Goal: Task Accomplishment & Management: Manage account settings

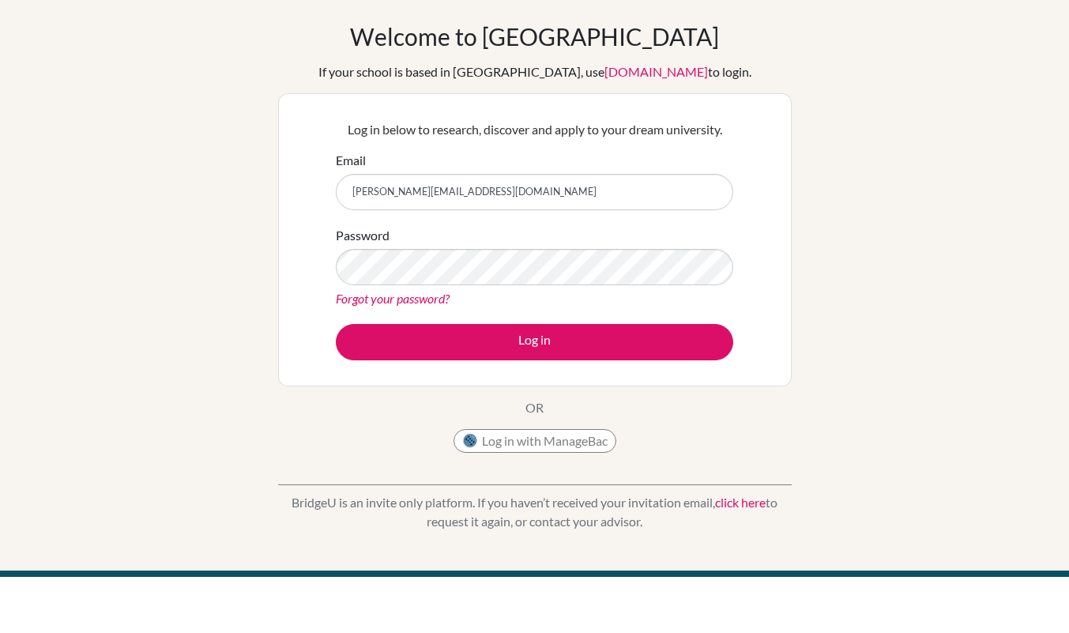
type input "[PERSON_NAME][EMAIL_ADDRESS][DOMAIN_NAME]"
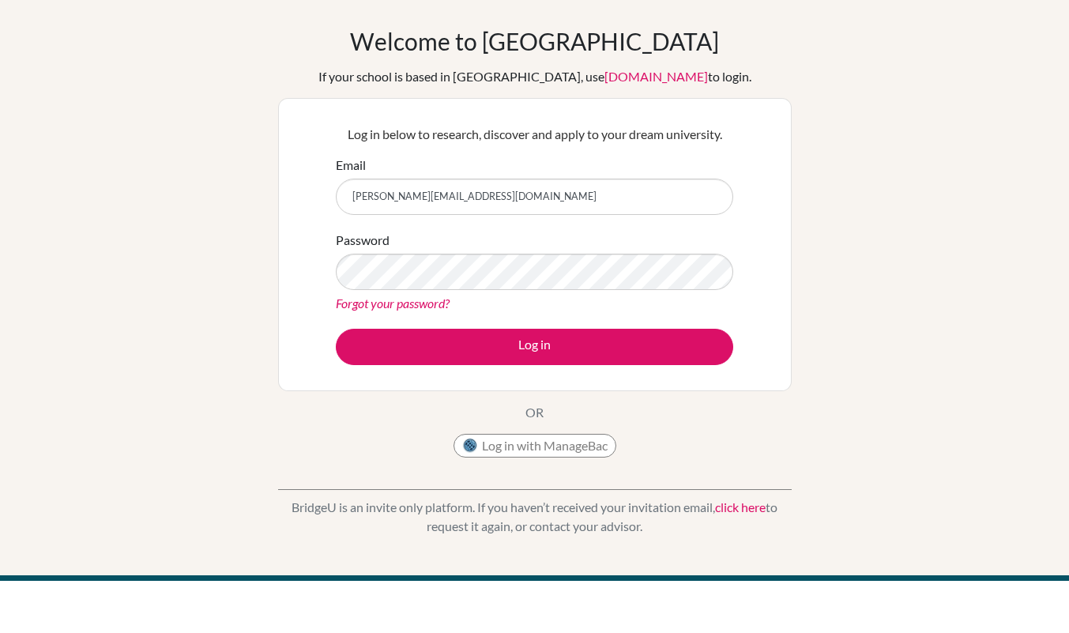
type input "[PERSON_NAME][EMAIL_ADDRESS][DOMAIN_NAME]"
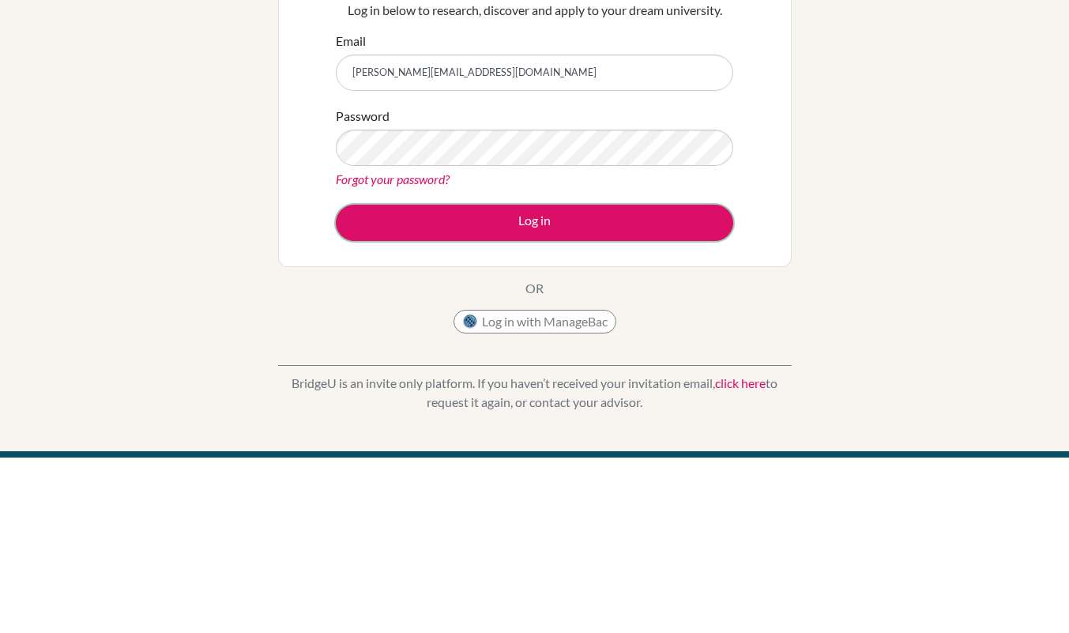
click at [597, 398] on button "Log in" at bounding box center [535, 399] width 398 height 36
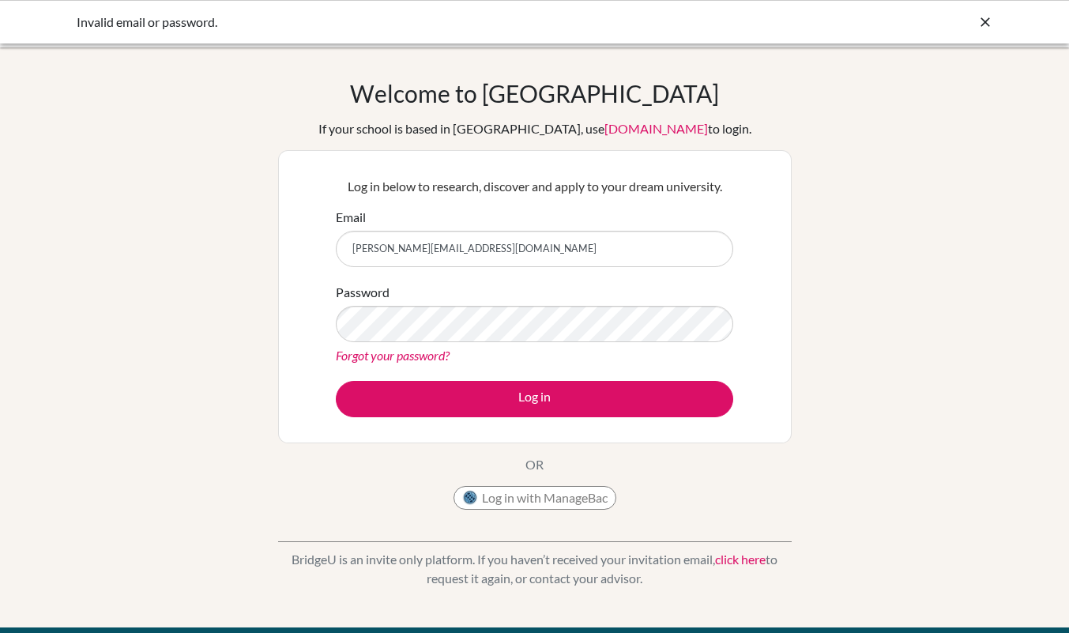
click at [536, 243] on input "[PERSON_NAME][EMAIL_ADDRESS][DOMAIN_NAME]" at bounding box center [535, 249] width 398 height 36
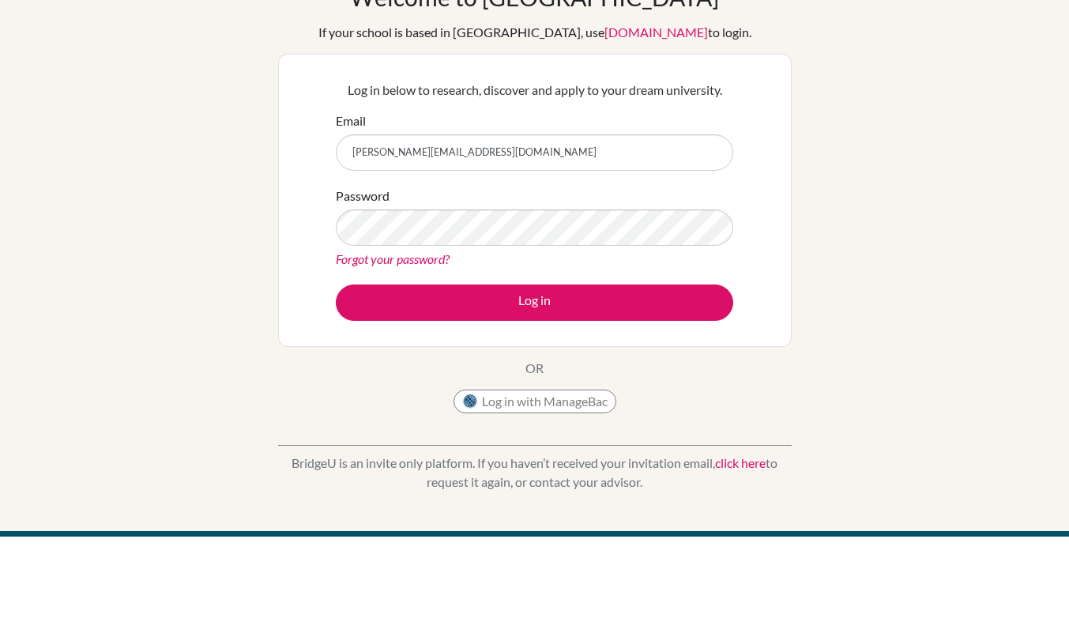
click at [418, 356] on link "Forgot your password?" at bounding box center [393, 355] width 114 height 15
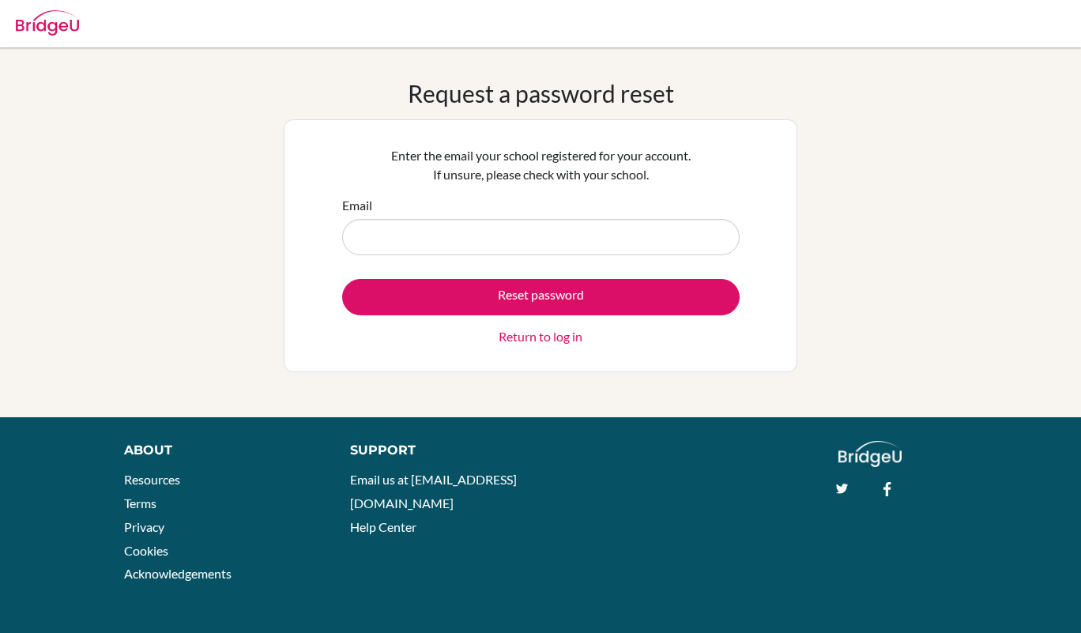
click at [587, 235] on input "Email" at bounding box center [541, 237] width 398 height 36
click at [506, 240] on input "Email" at bounding box center [541, 237] width 398 height 36
click at [621, 291] on button "Reset password" at bounding box center [541, 297] width 398 height 36
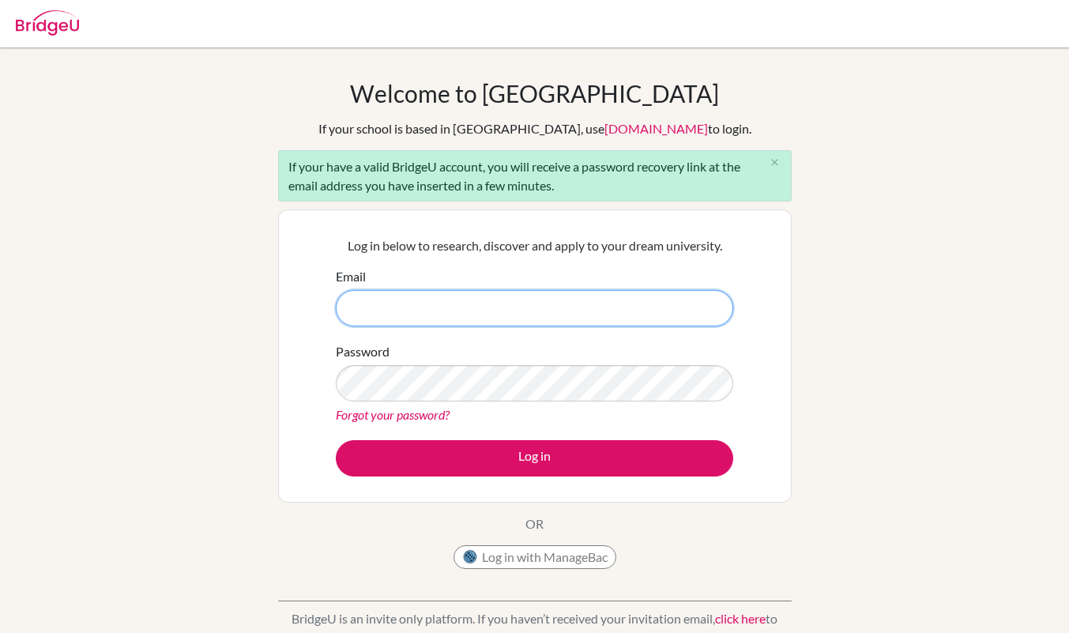
click at [507, 305] on input "Email" at bounding box center [535, 308] width 398 height 36
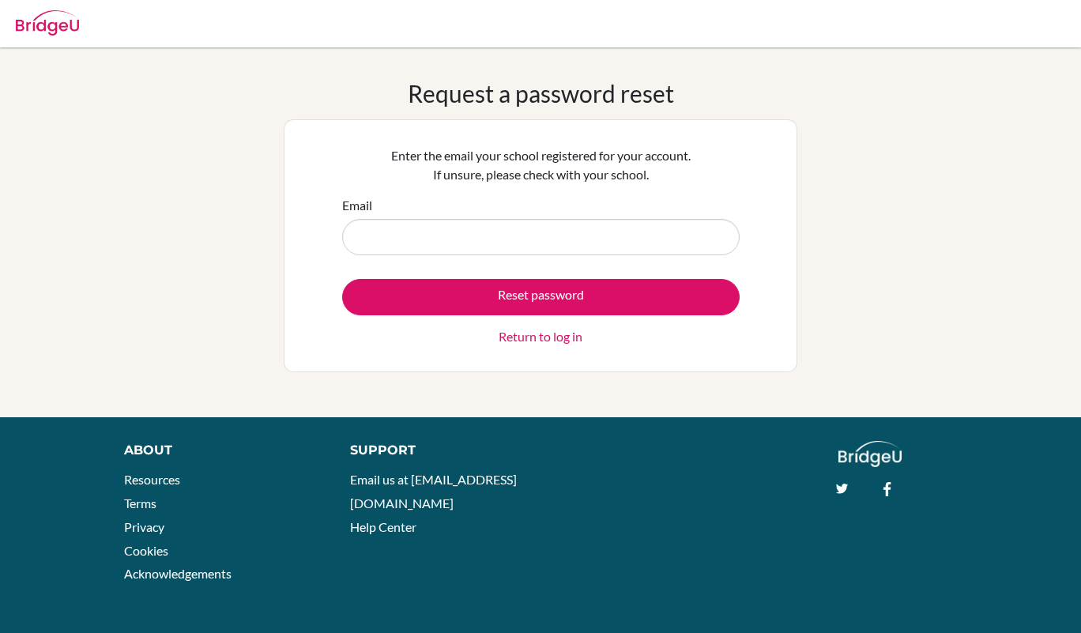
click at [592, 240] on input "Email" at bounding box center [541, 237] width 398 height 36
click at [557, 238] on input "Email" at bounding box center [541, 237] width 398 height 36
type input "[PERSON_NAME][EMAIL_ADDRESS][DOMAIN_NAME]"
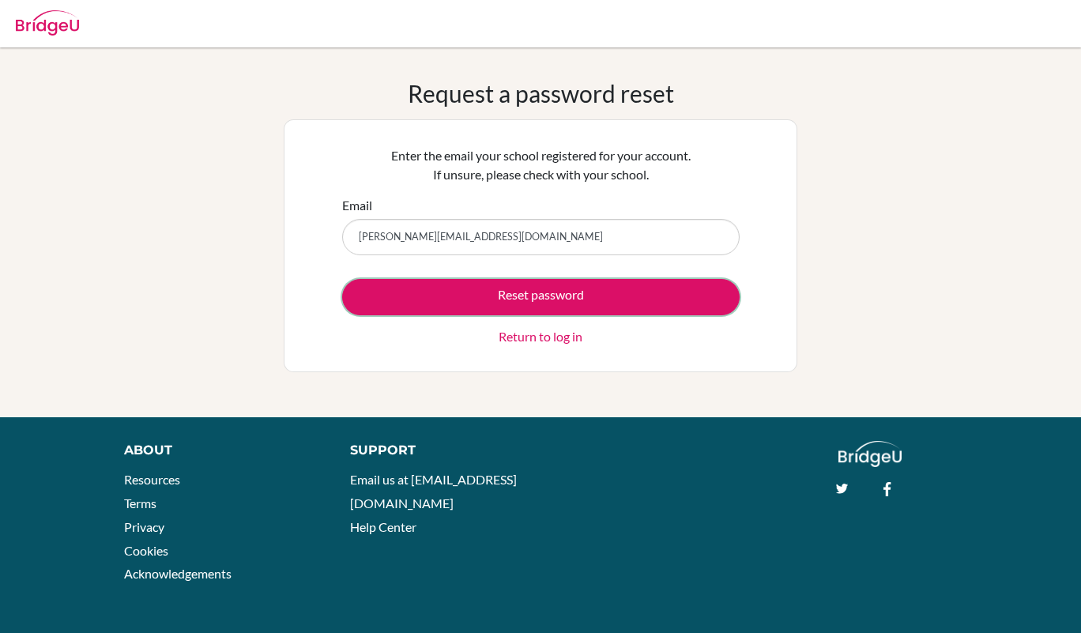
click at [553, 292] on button "Reset password" at bounding box center [541, 297] width 398 height 36
